Goal: Find contact information: Find contact information

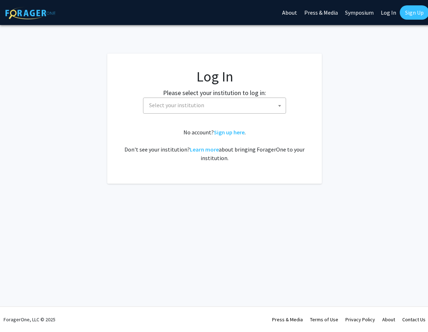
click at [387, 19] on link "Log In" at bounding box center [388, 12] width 23 height 25
select select "34"
click at [193, 107] on span "[GEOGRAPHIC_DATA]" at bounding box center [215, 105] width 139 height 15
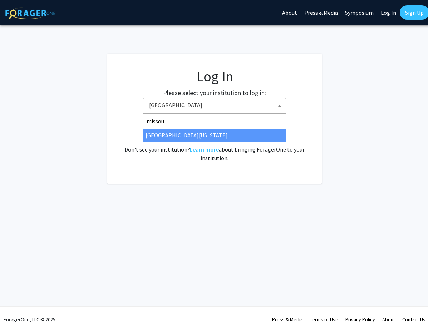
type input "missou"
select select "33"
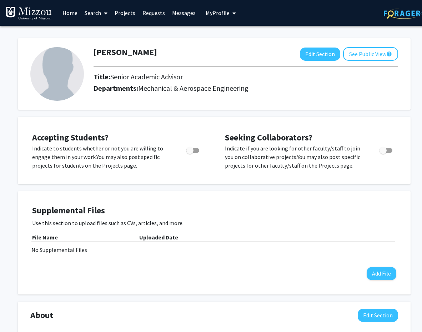
click at [69, 12] on link "Home" at bounding box center [70, 12] width 22 height 25
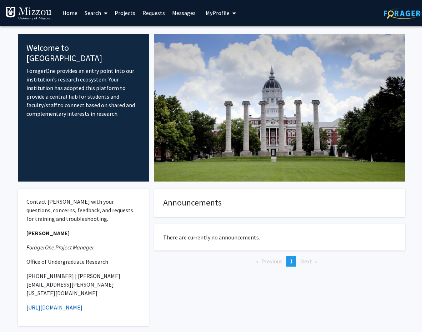
click at [60, 304] on link "https://mizzou.us/F1" at bounding box center [54, 307] width 56 height 7
click at [68, 274] on p "573-884-1432 | katie.palmer@missouri.edu" at bounding box center [83, 285] width 114 height 26
drag, startPoint x: 68, startPoint y: 274, endPoint x: 122, endPoint y: 275, distance: 54.0
click at [122, 275] on p "573-884-1432 | katie.palmer@missouri.edu" at bounding box center [83, 285] width 114 height 26
copy p "katie.palmer@missouri.edu"
